Goal: Information Seeking & Learning: Check status

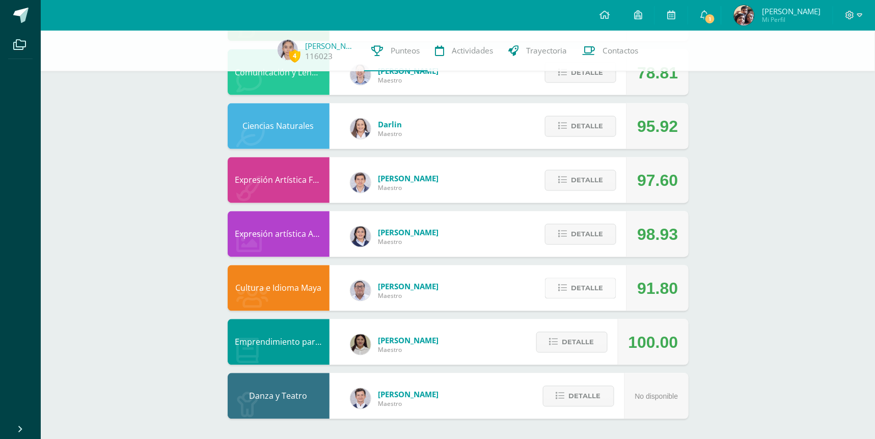
scroll to position [543, 0]
click at [579, 284] on span "Detalle" at bounding box center [587, 288] width 32 height 19
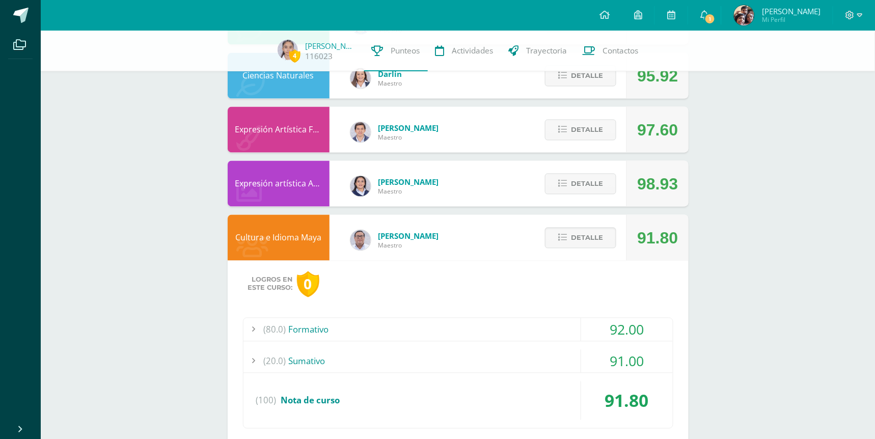
scroll to position [677, 0]
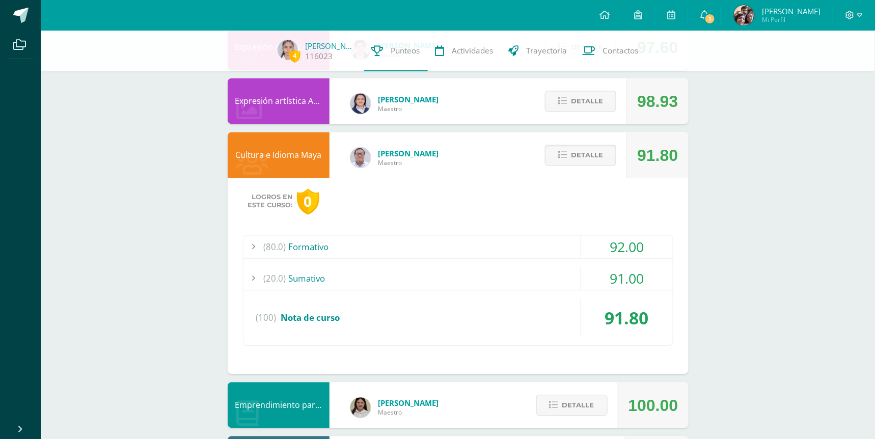
click at [521, 253] on div "(80.0) Formativo" at bounding box center [459, 246] width 430 height 23
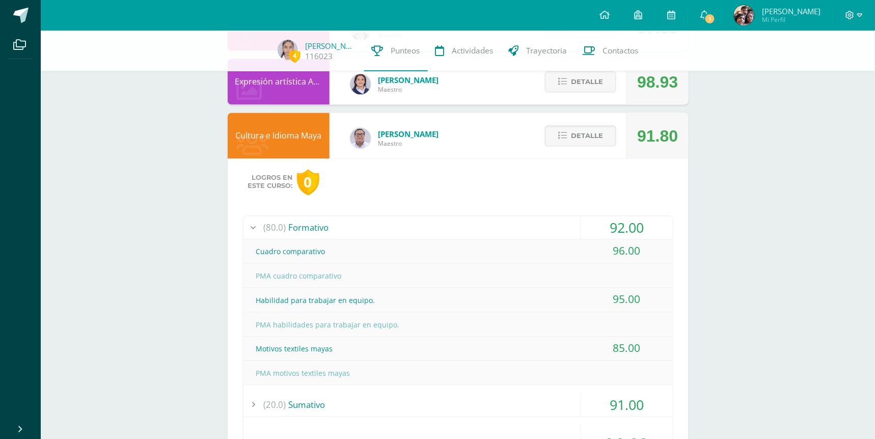
scroll to position [675, 0]
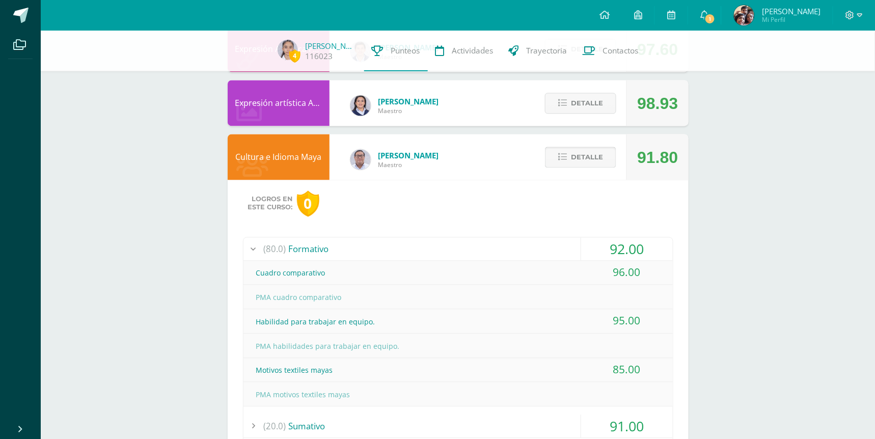
click at [565, 155] on icon at bounding box center [563, 157] width 9 height 9
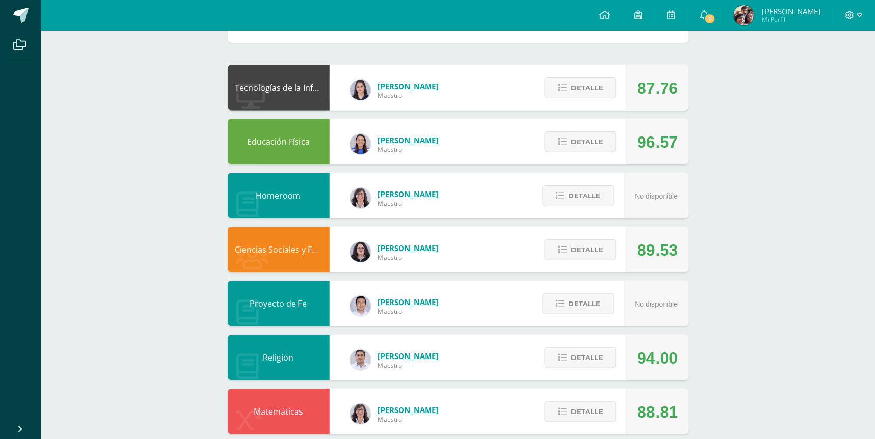
scroll to position [119, 0]
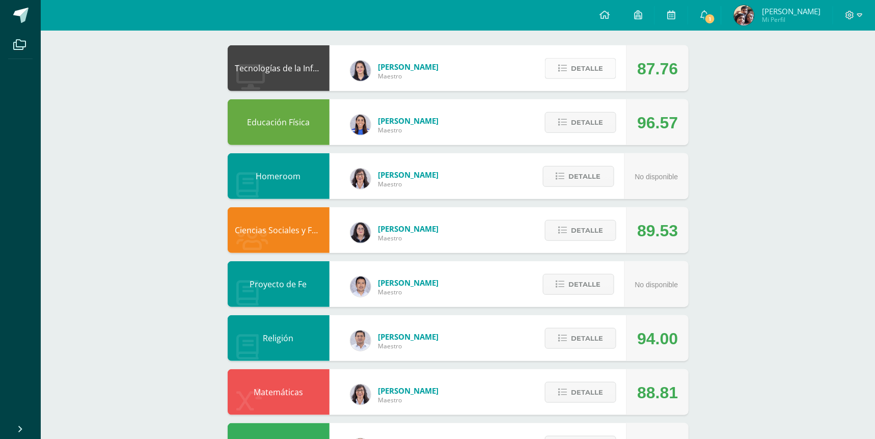
click at [561, 64] on icon at bounding box center [563, 68] width 9 height 9
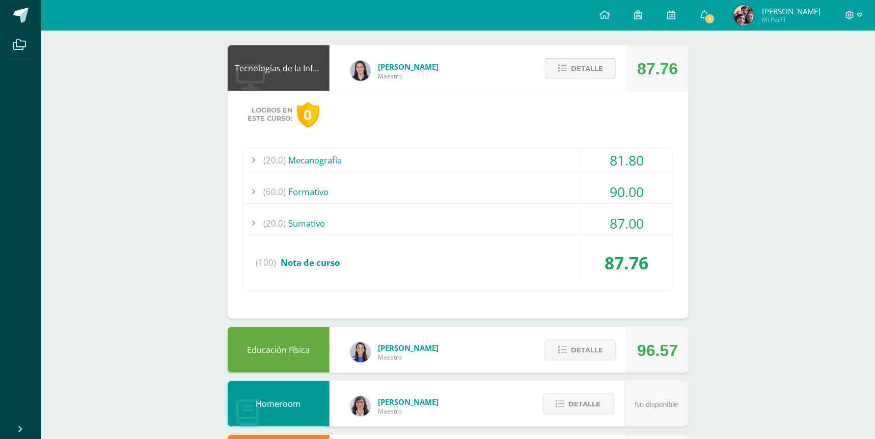
click at [591, 70] on span "Detalle" at bounding box center [587, 68] width 32 height 19
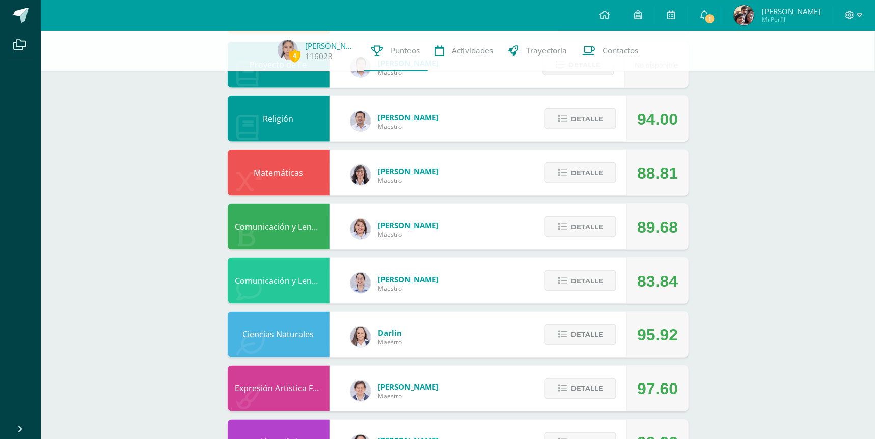
scroll to position [337, 0]
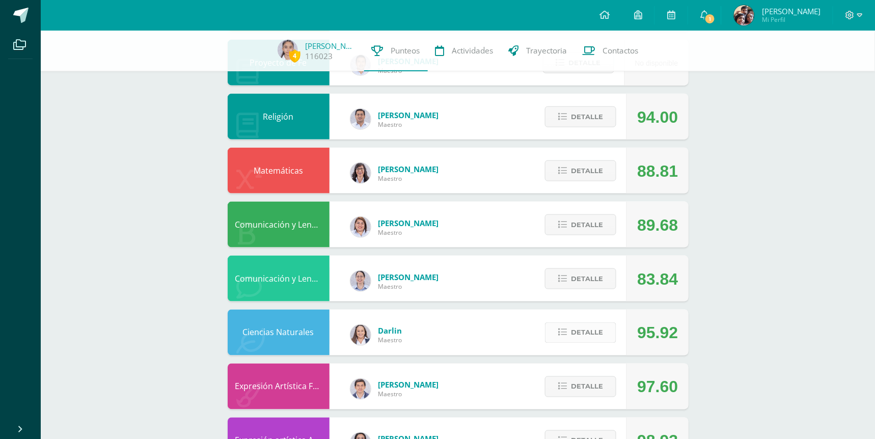
click at [608, 330] on button "Detalle" at bounding box center [580, 333] width 71 height 21
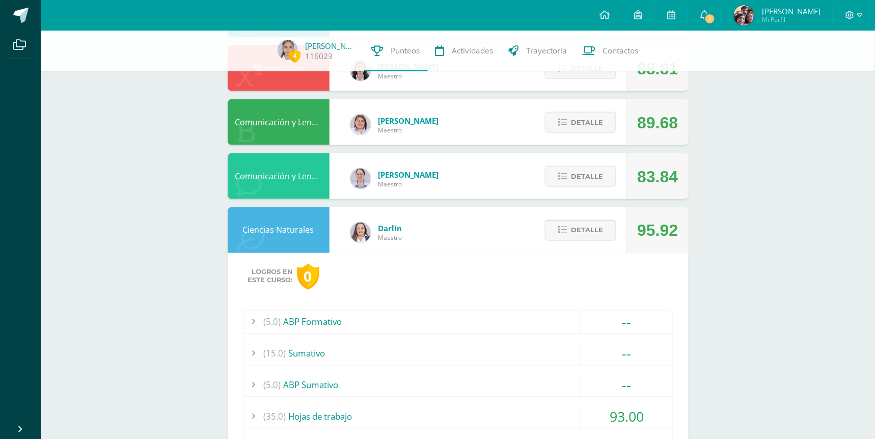
scroll to position [643, 0]
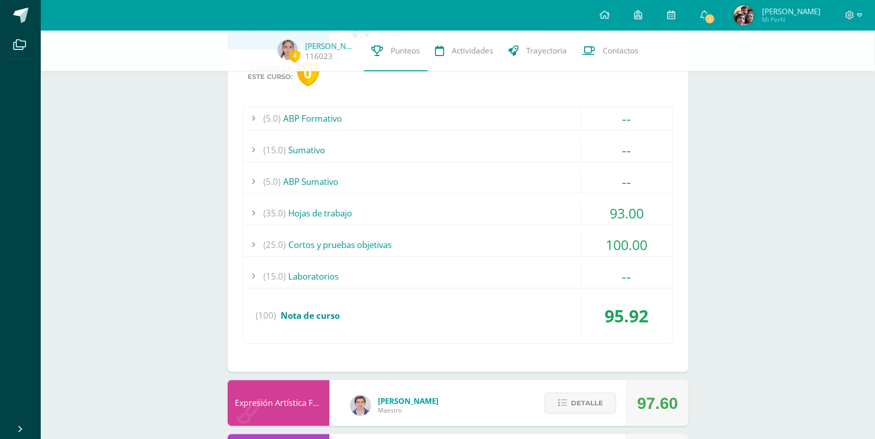
click at [540, 241] on div "(25.0) Cortos y pruebas objetivas" at bounding box center [459, 245] width 430 height 23
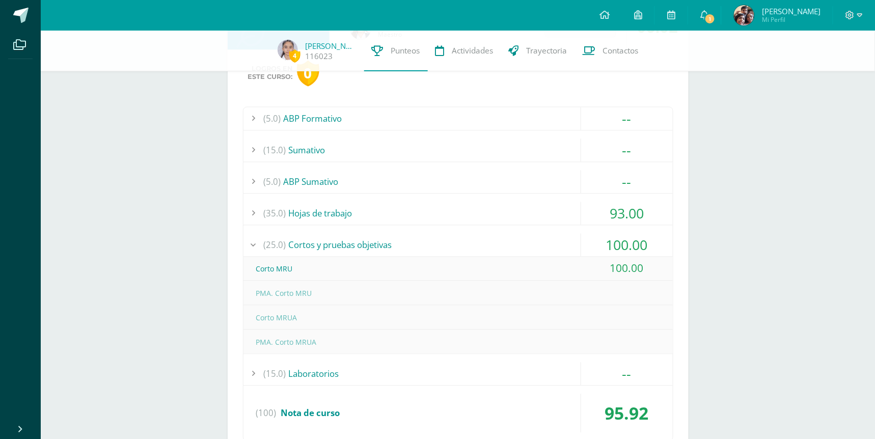
click at [540, 241] on div "(25.0) Cortos y pruebas objetivas" at bounding box center [459, 245] width 430 height 23
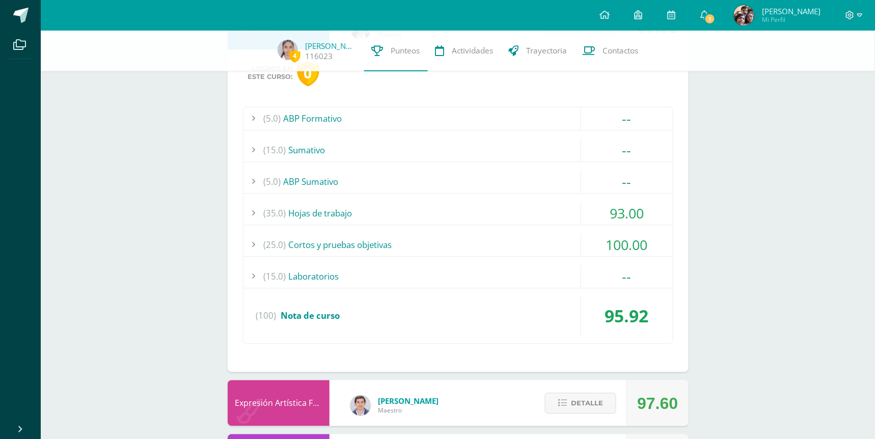
click at [530, 210] on div "(35.0) Hojas de trabajo" at bounding box center [459, 213] width 430 height 23
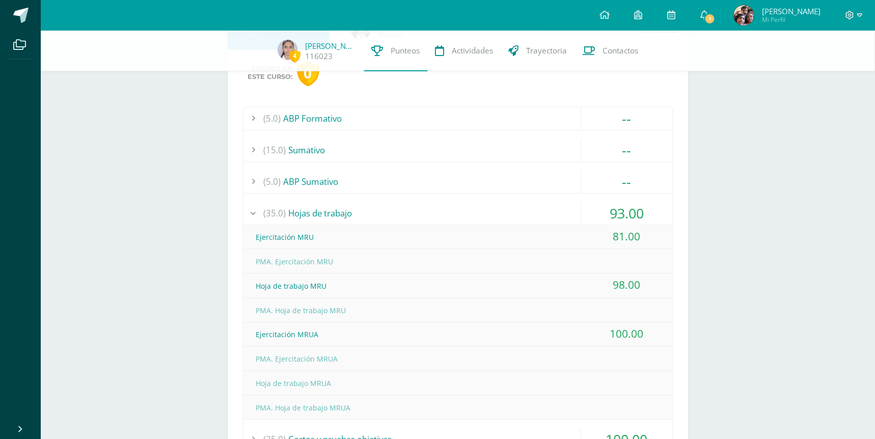
click at [516, 213] on div "(35.0) Hojas de trabajo" at bounding box center [459, 213] width 430 height 23
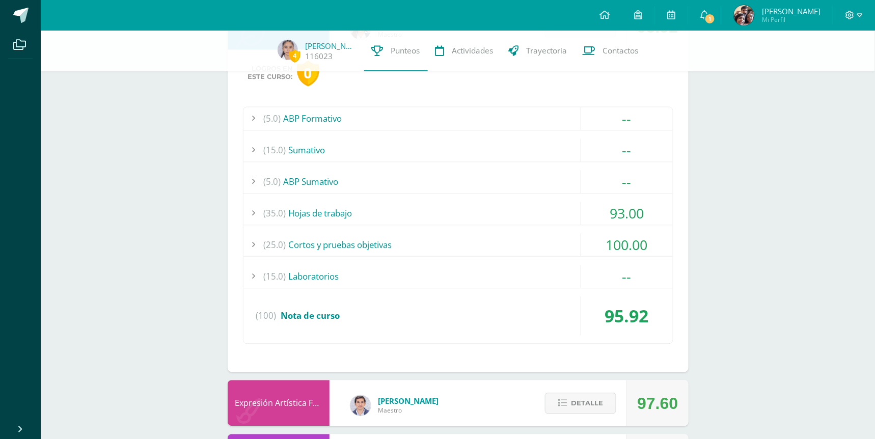
click at [510, 268] on div "(15.0) Laboratorios" at bounding box center [459, 276] width 430 height 23
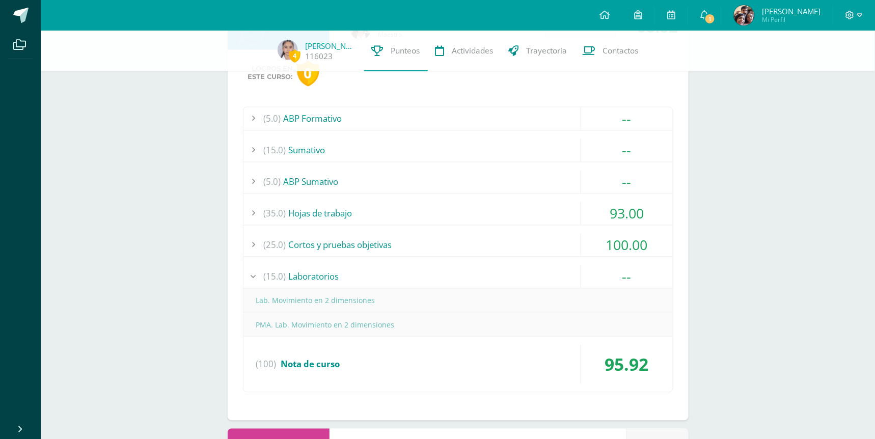
click at [510, 268] on div "(15.0) Laboratorios" at bounding box center [459, 276] width 430 height 23
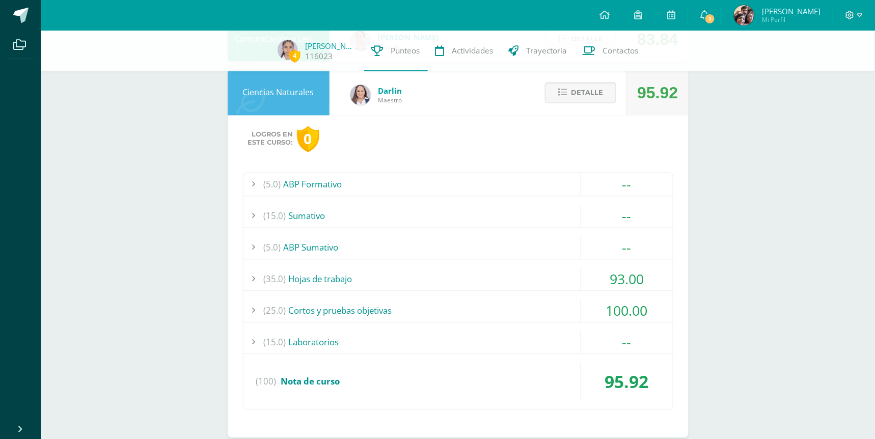
scroll to position [579, 0]
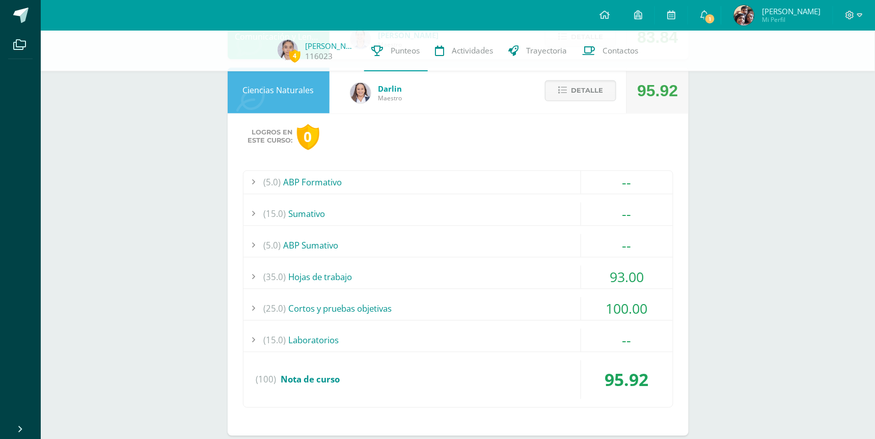
click at [507, 343] on div "(15.0) Laboratorios" at bounding box center [459, 340] width 430 height 23
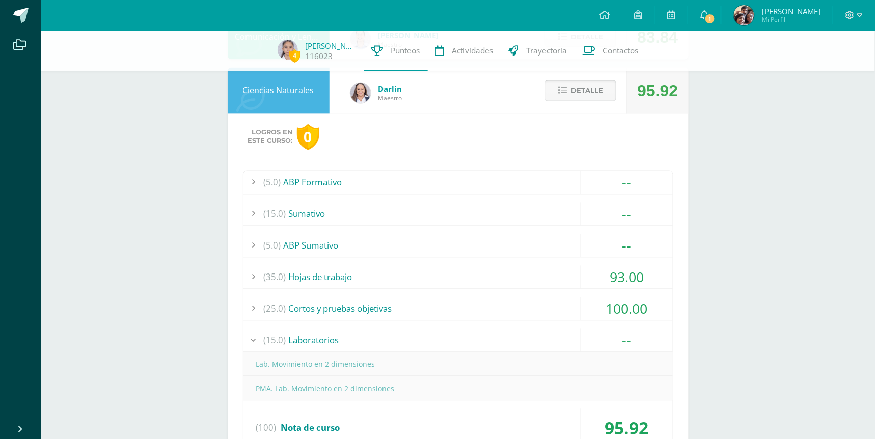
click at [597, 91] on span "Detalle" at bounding box center [587, 91] width 32 height 19
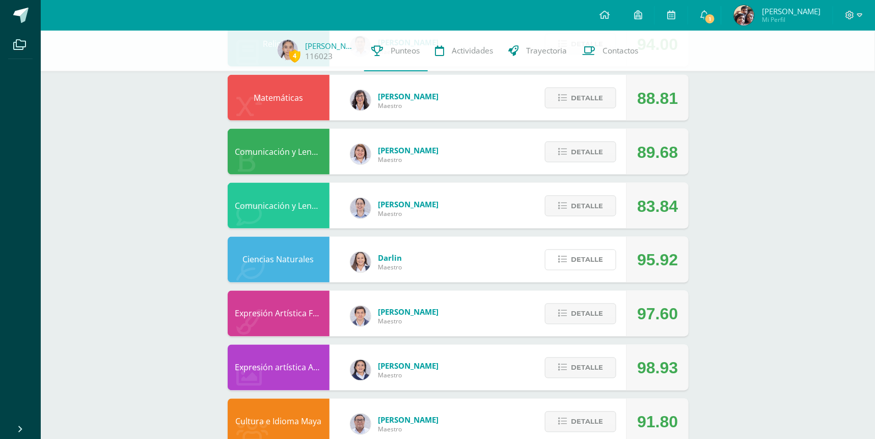
scroll to position [373, 0]
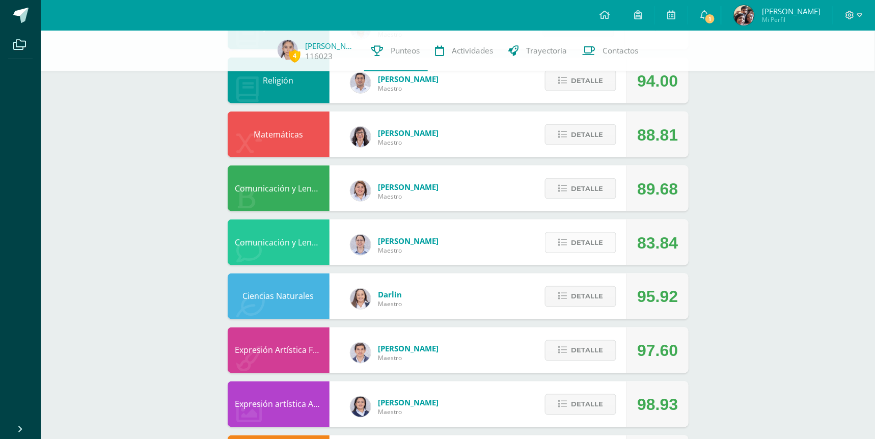
click at [593, 241] on span "Detalle" at bounding box center [587, 242] width 32 height 19
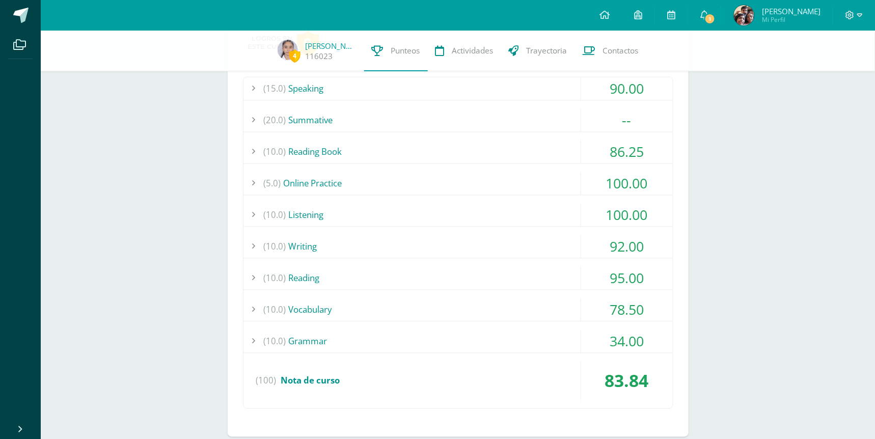
scroll to position [624, 0]
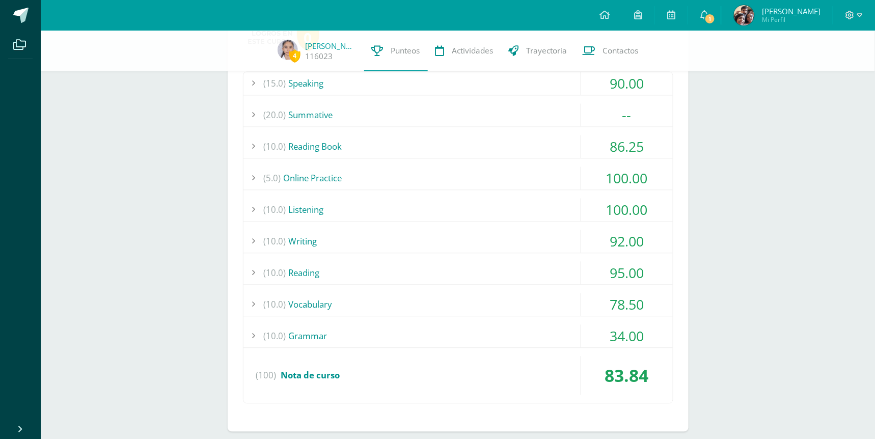
click at [522, 110] on div "(20.0) Summative" at bounding box center [459, 115] width 430 height 23
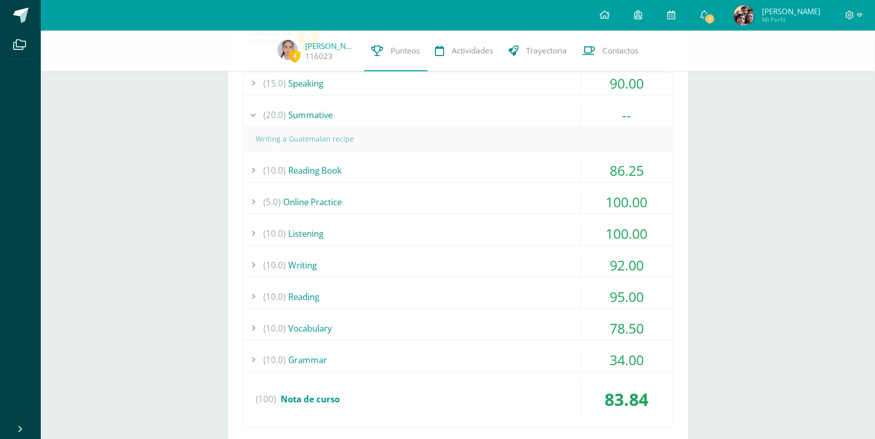
click at [522, 110] on div "(20.0) Summative" at bounding box center [459, 115] width 430 height 23
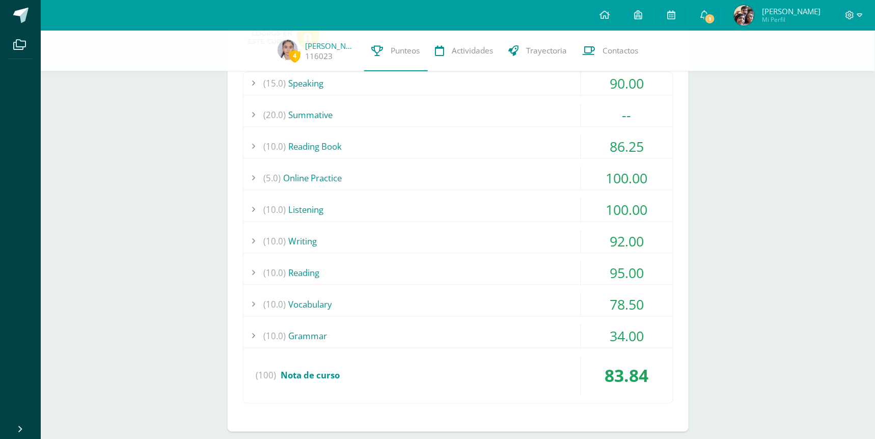
click at [522, 110] on div "(20.0) Summative" at bounding box center [459, 115] width 430 height 23
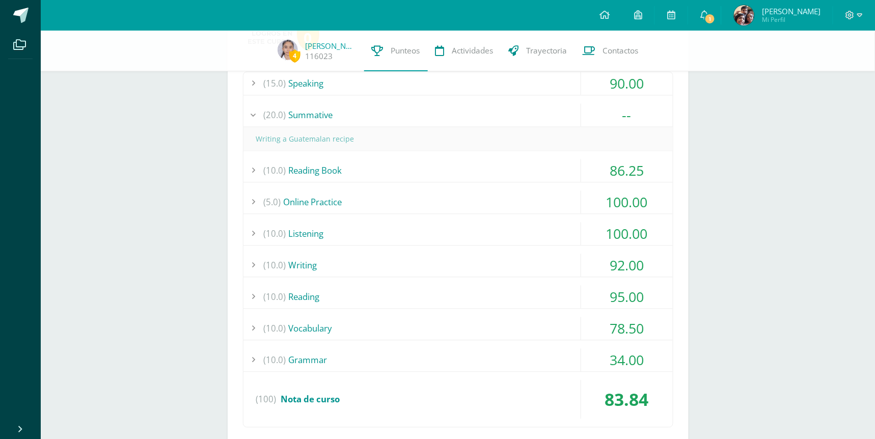
click at [522, 110] on div "(20.0) Summative" at bounding box center [459, 115] width 430 height 23
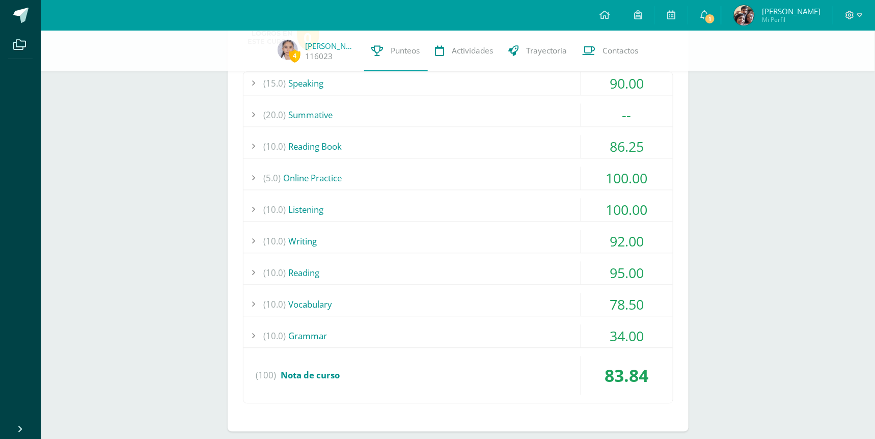
click at [522, 86] on div "(15.0) Speaking" at bounding box center [459, 83] width 430 height 23
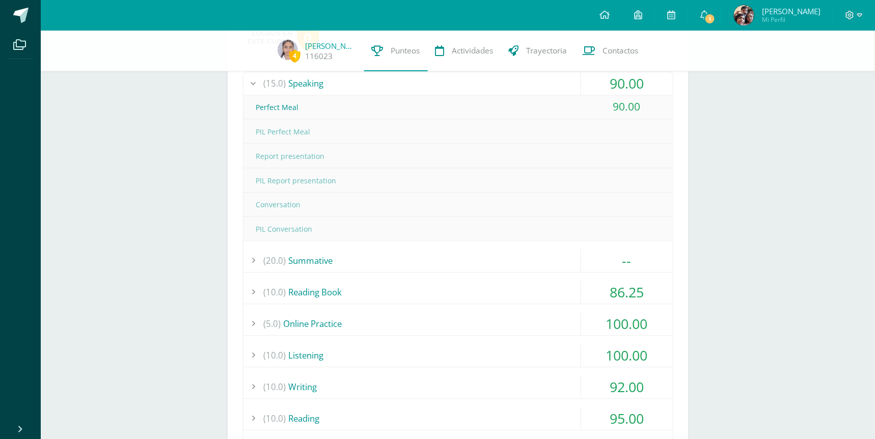
click at [368, 91] on div "(15.0) Speaking" at bounding box center [459, 83] width 430 height 23
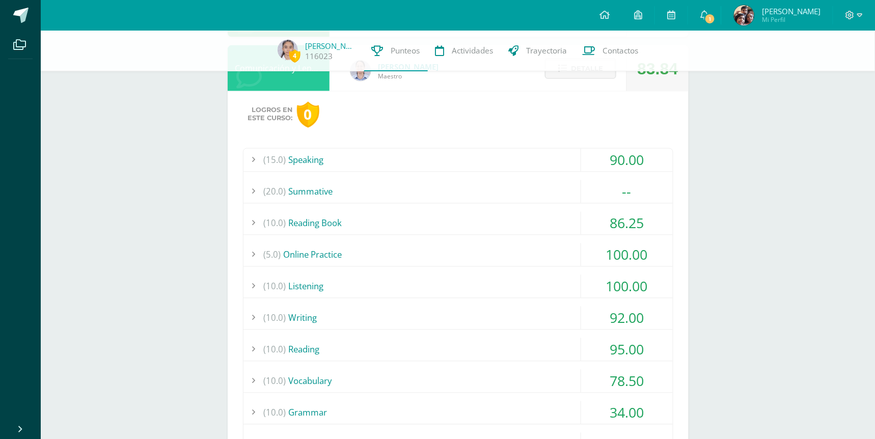
scroll to position [441, 0]
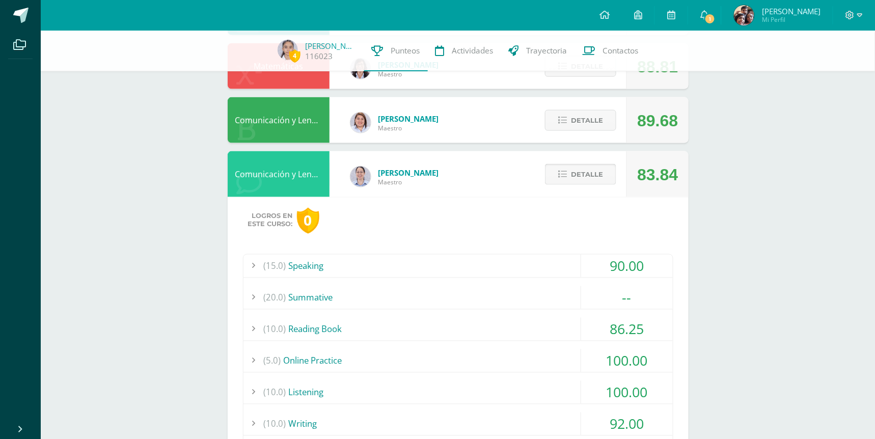
click at [581, 172] on span "Detalle" at bounding box center [587, 174] width 32 height 19
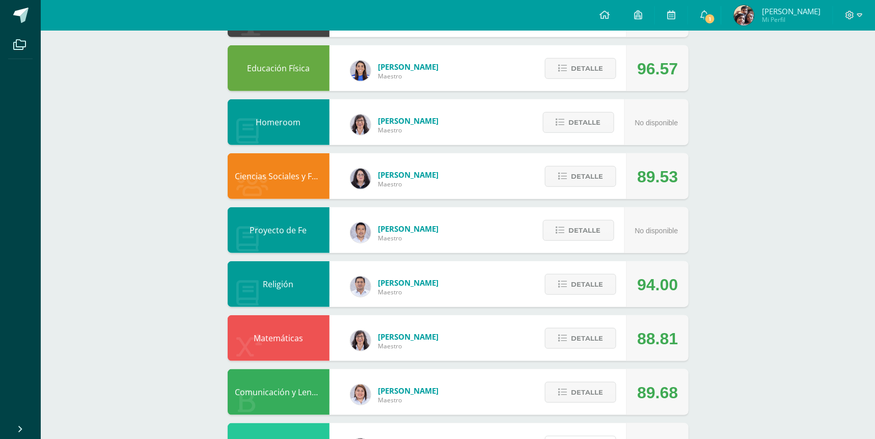
scroll to position [0, 0]
